Goal: Task Accomplishment & Management: Manage account settings

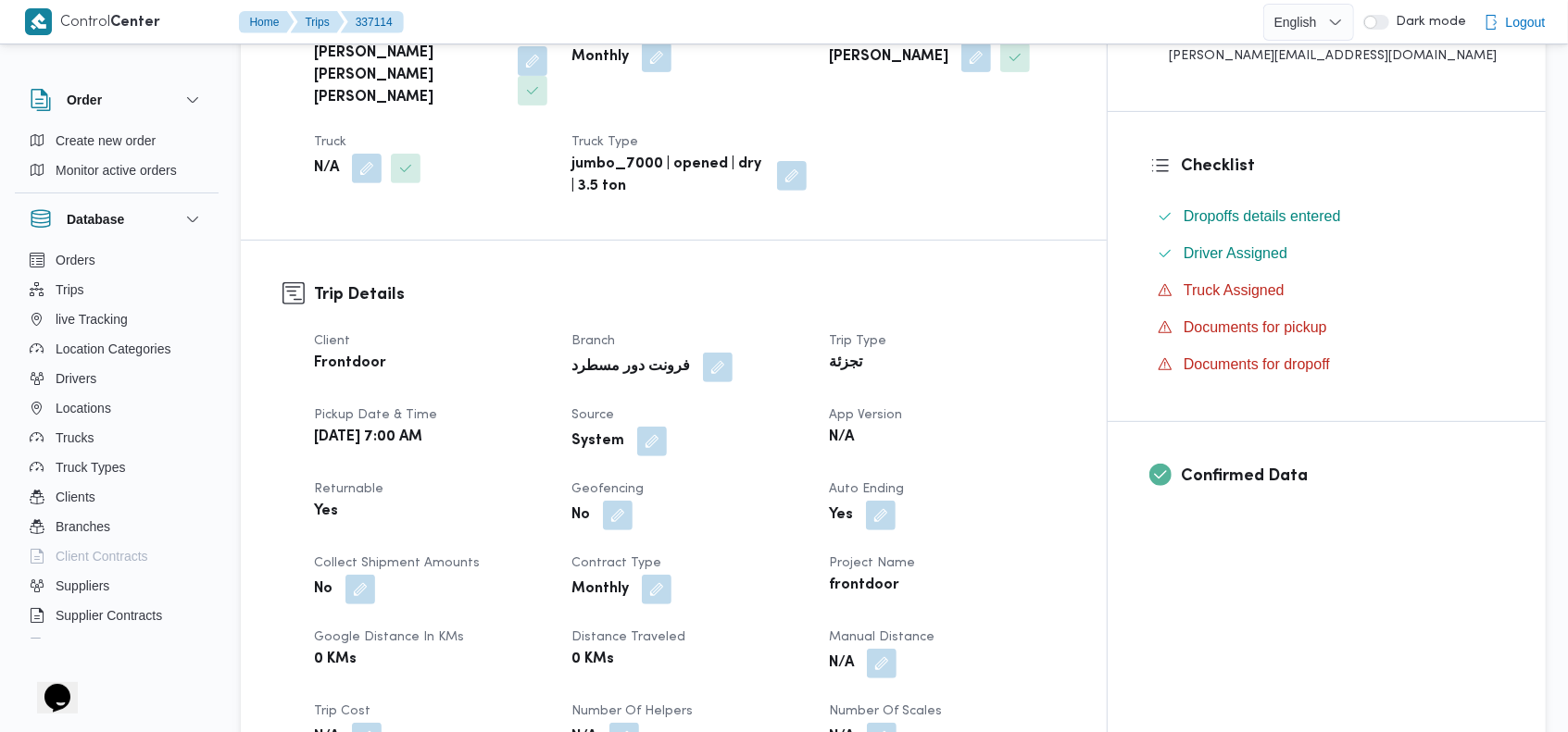
scroll to position [444, 0]
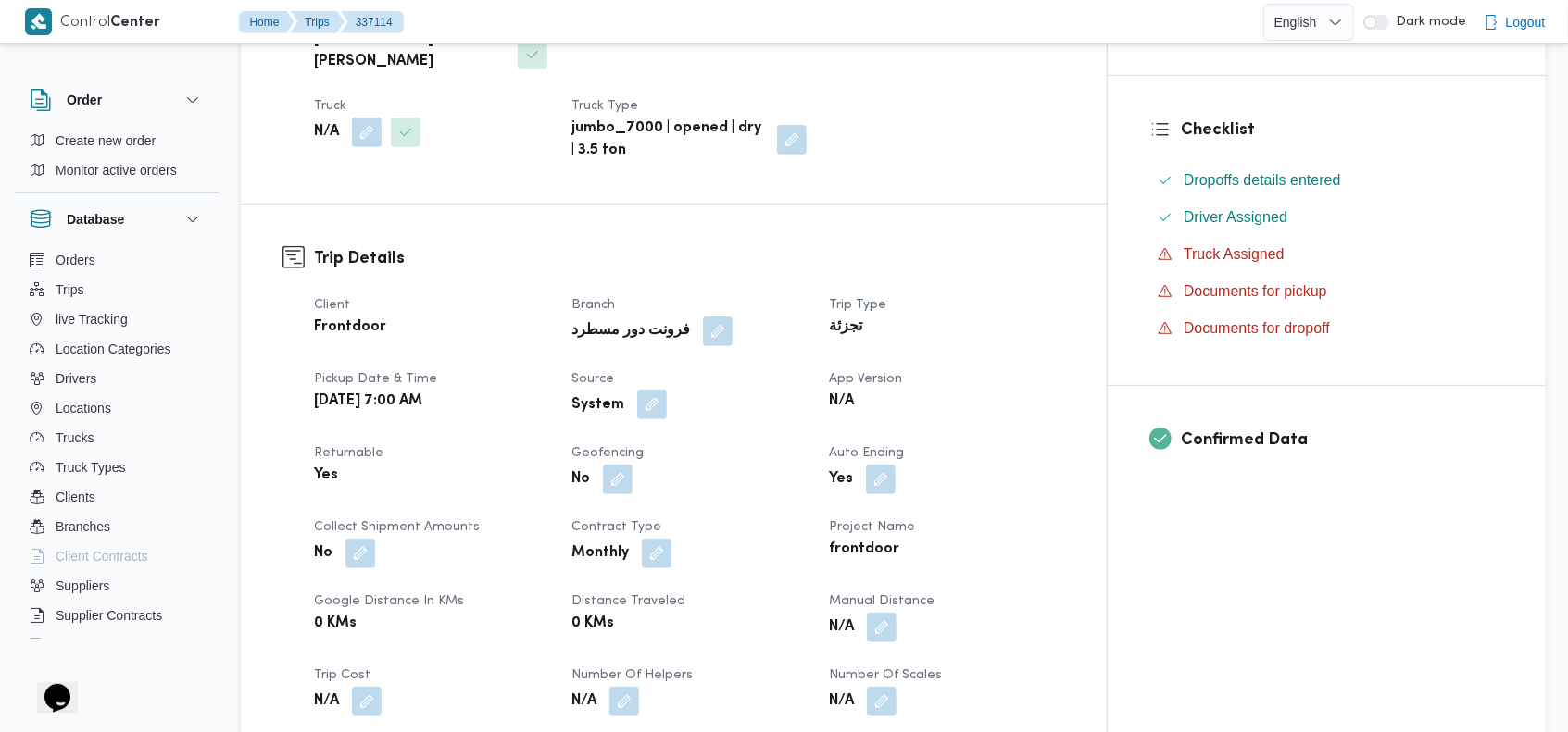
click at [667, 389] on button "button" at bounding box center [652, 404] width 30 height 30
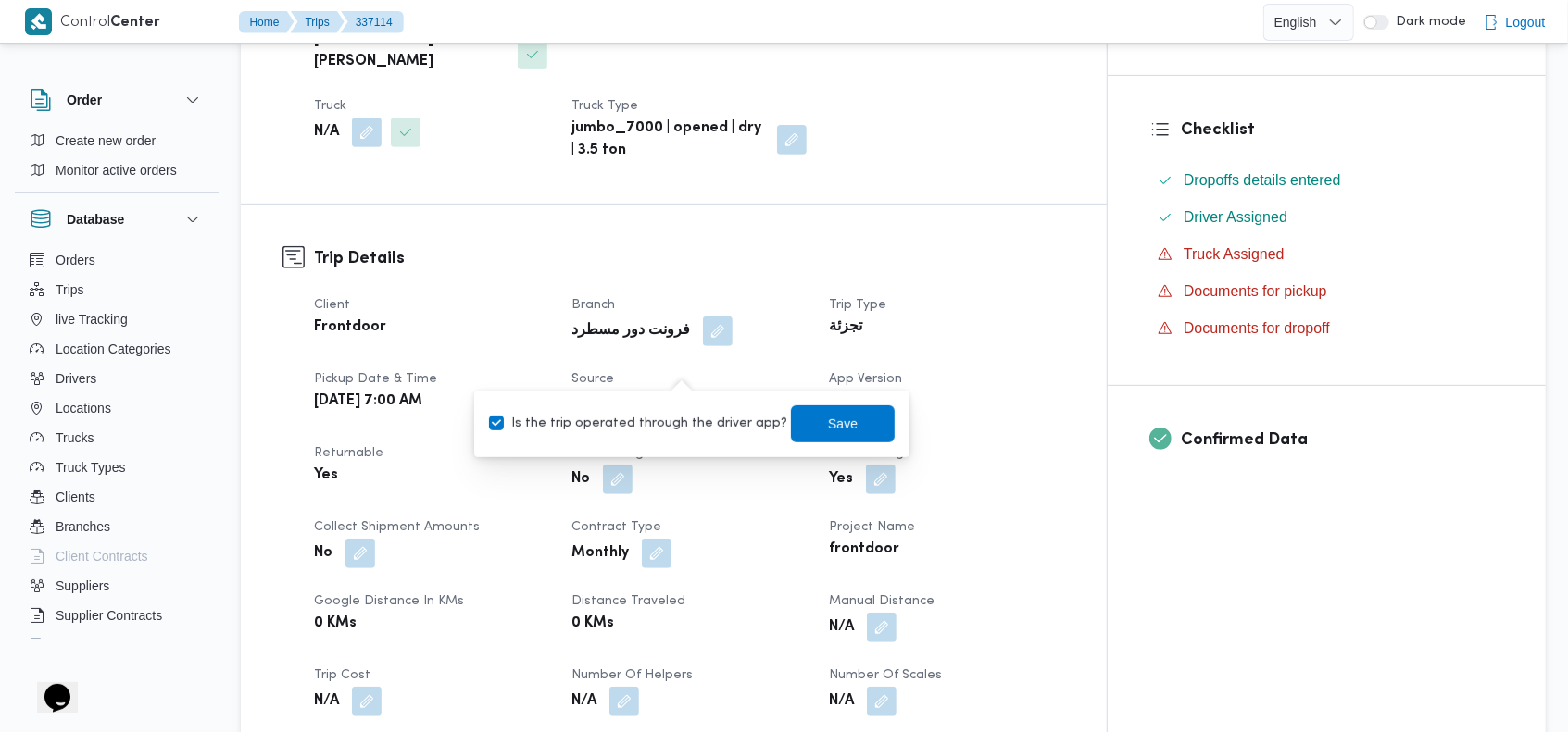
click at [641, 431] on label "Is the trip operated through the driver app?" at bounding box center [638, 424] width 298 height 22
checkbox input "false"
click at [828, 424] on span "Save" at bounding box center [843, 423] width 30 height 22
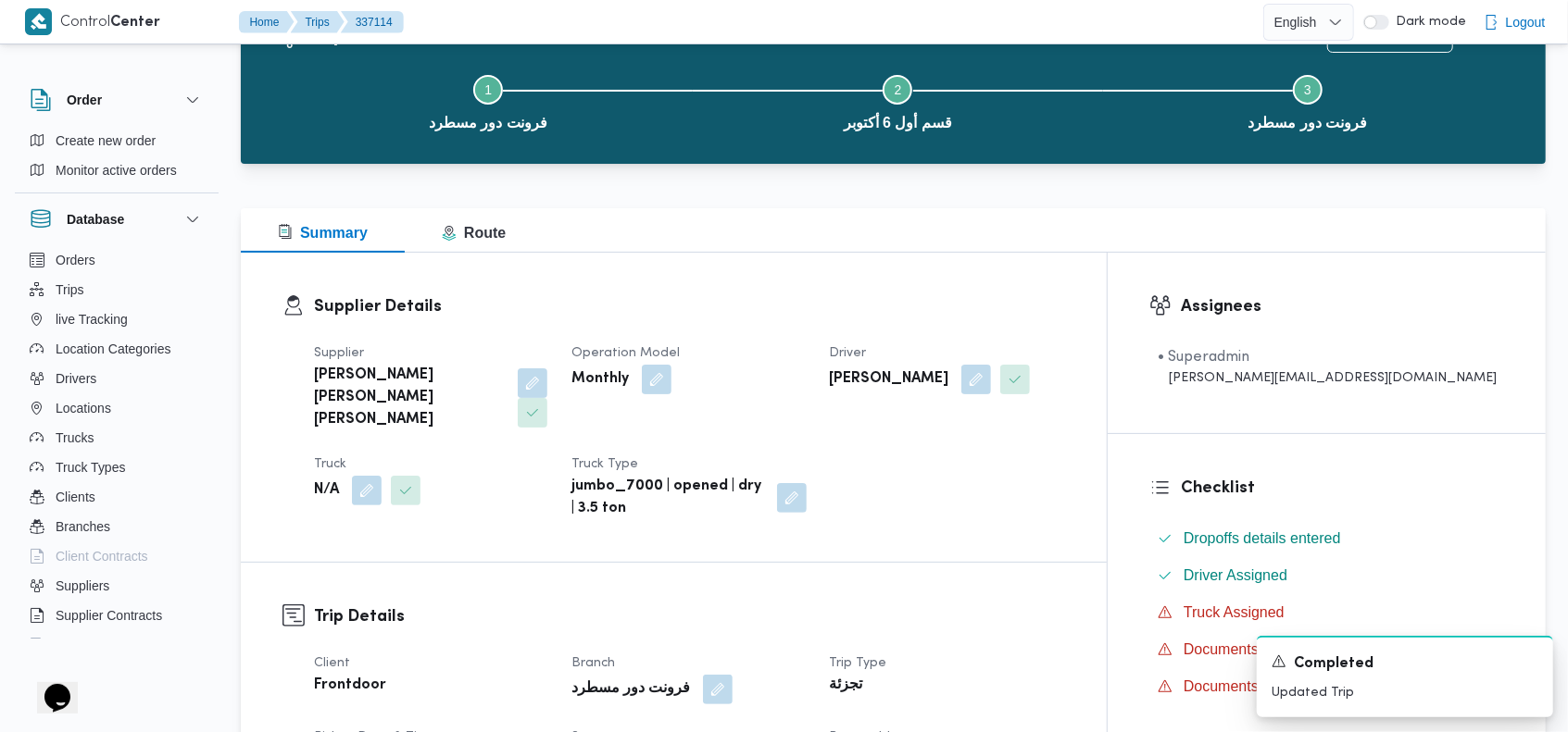
scroll to position [0, 0]
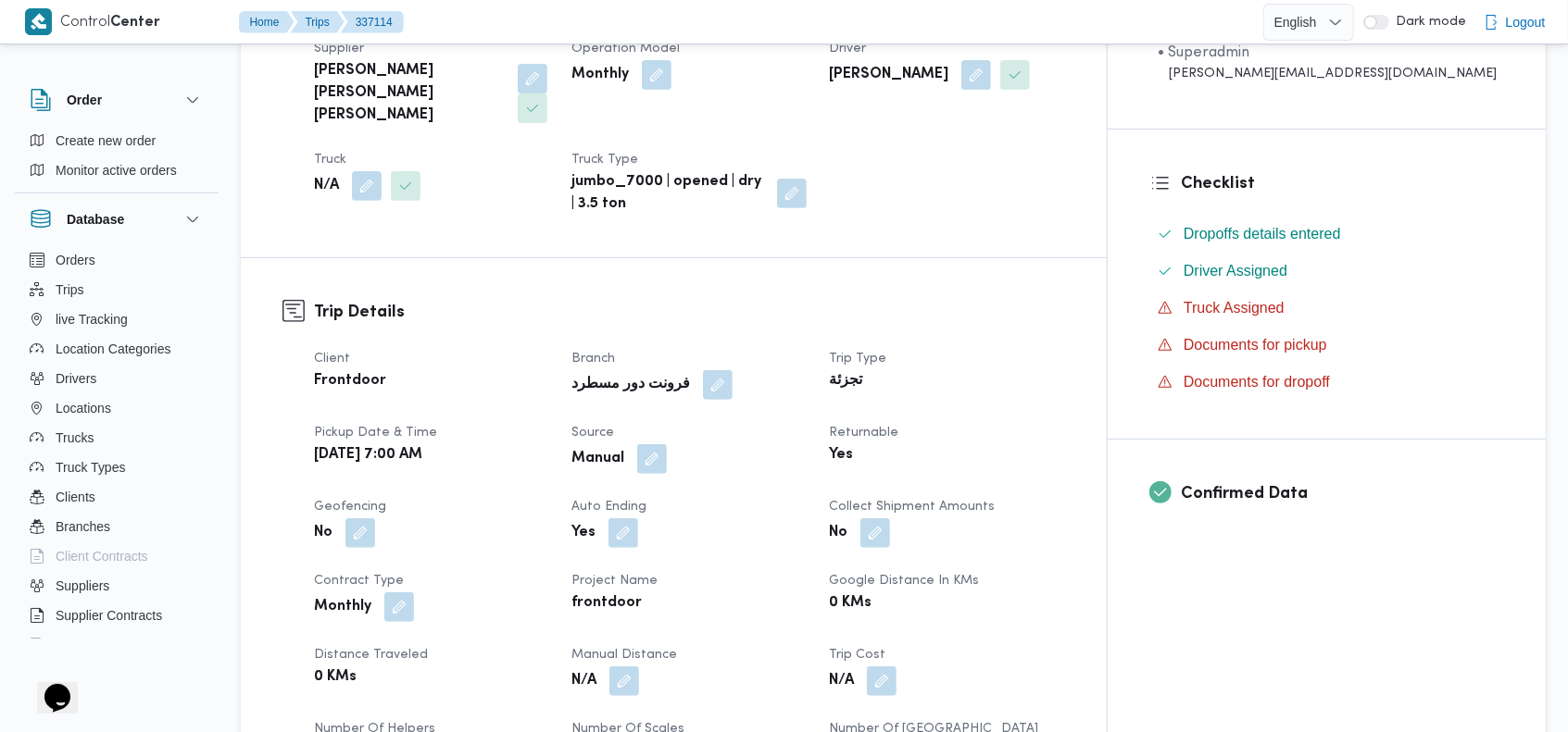
scroll to position [394, 0]
